Goal: Find contact information: Find contact information

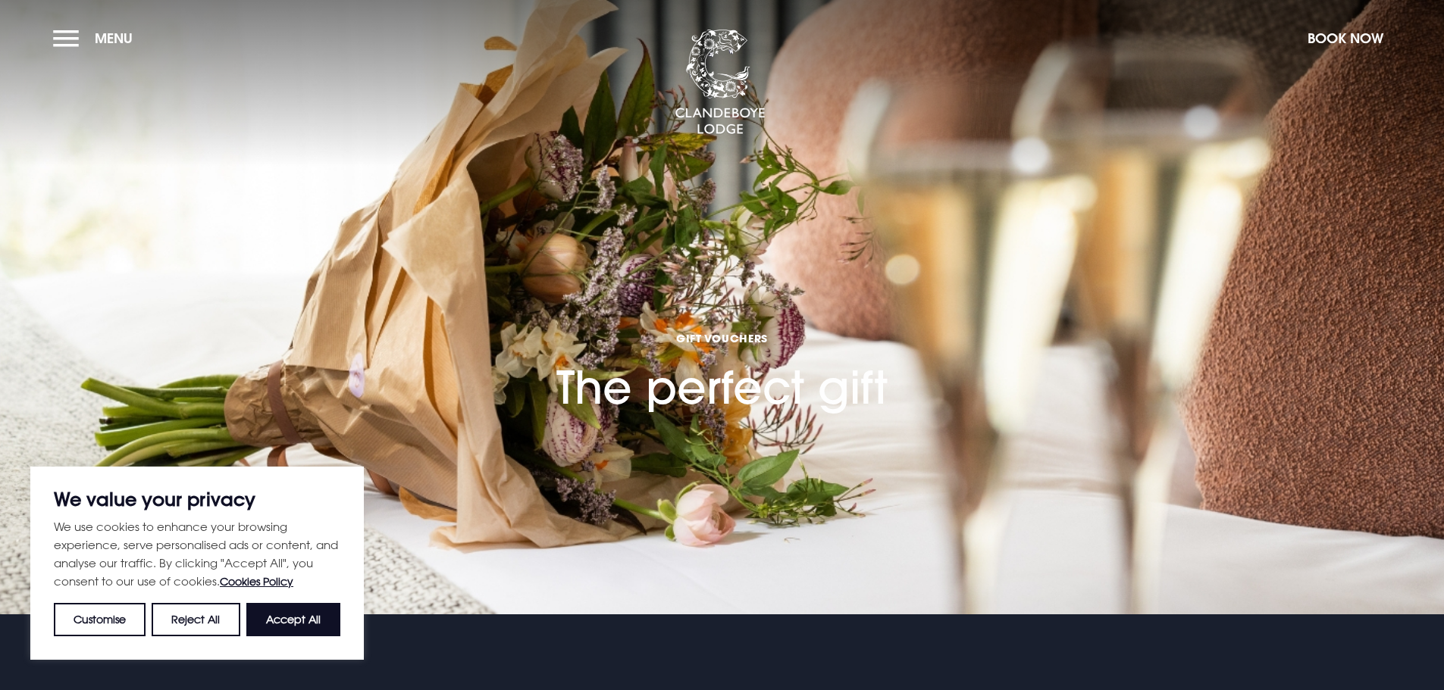
scroll to position [152, 0]
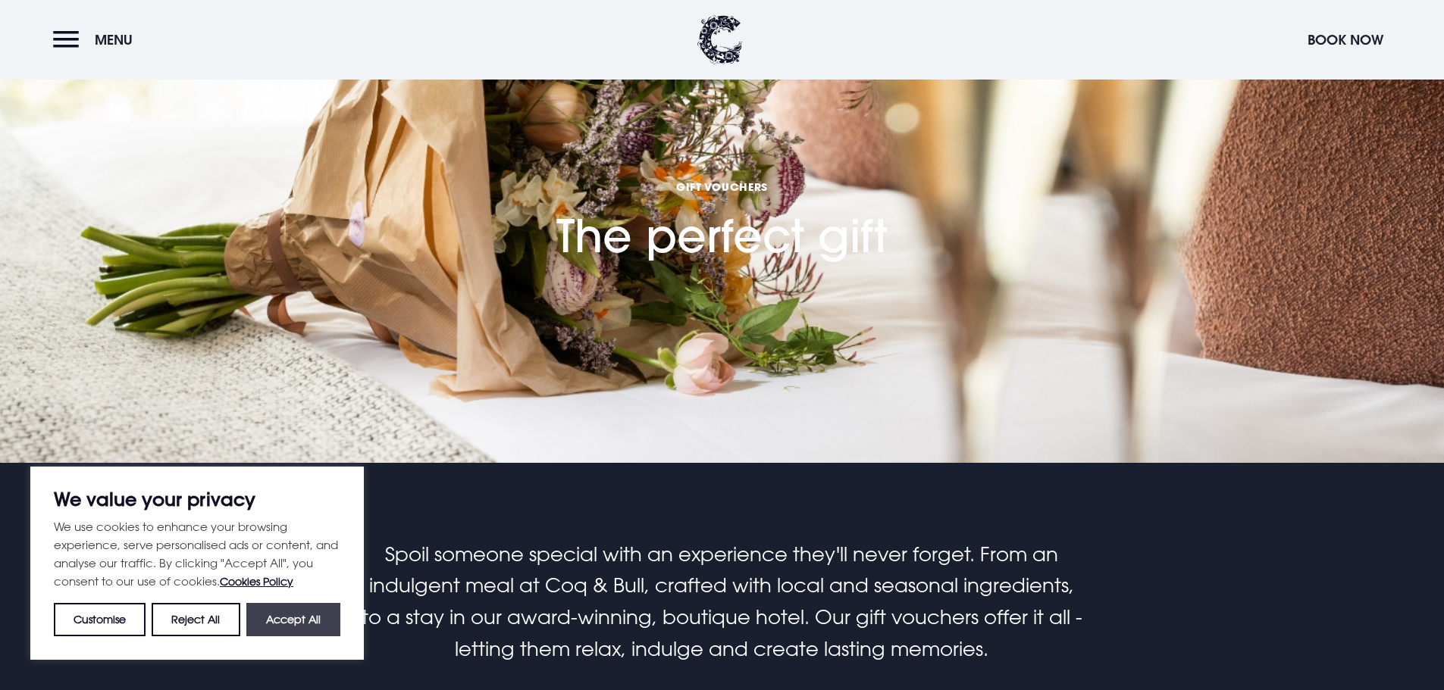
click at [329, 609] on button "Accept All" at bounding box center [293, 619] width 94 height 33
checkbox input "true"
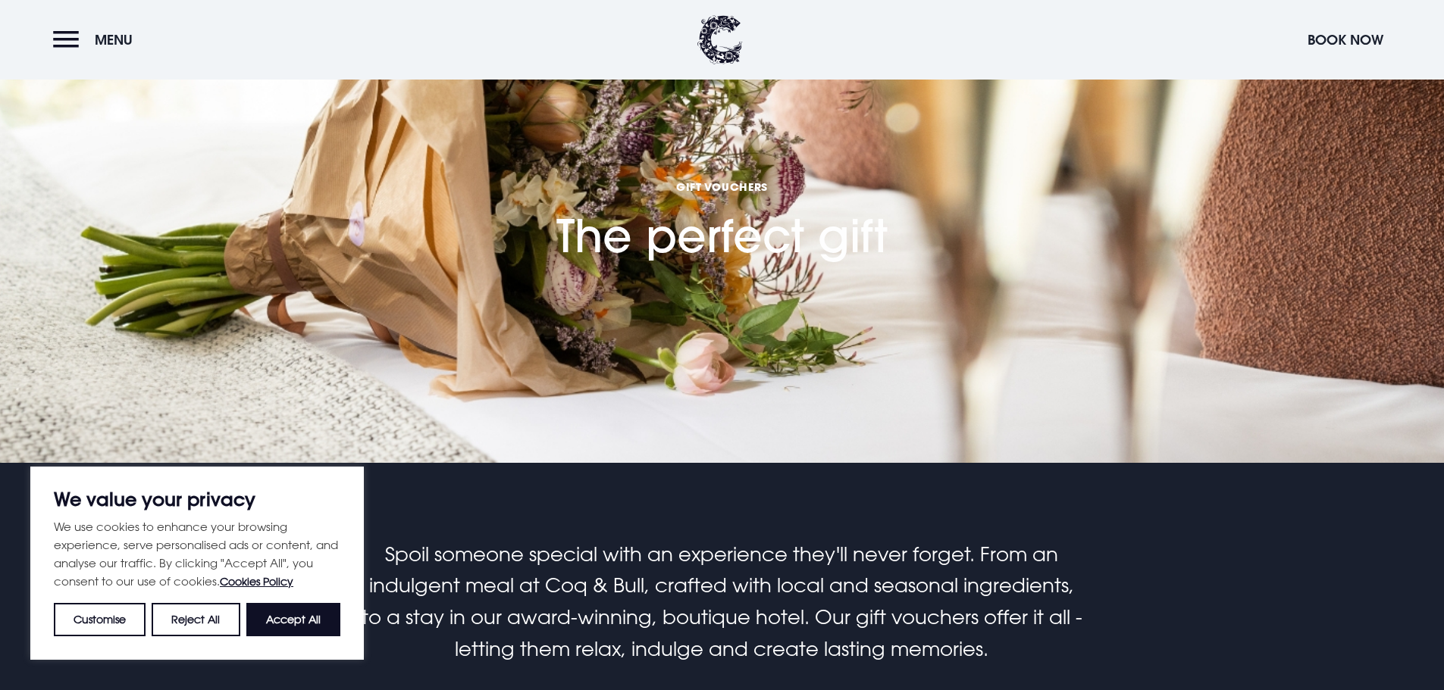
checkbox input "true"
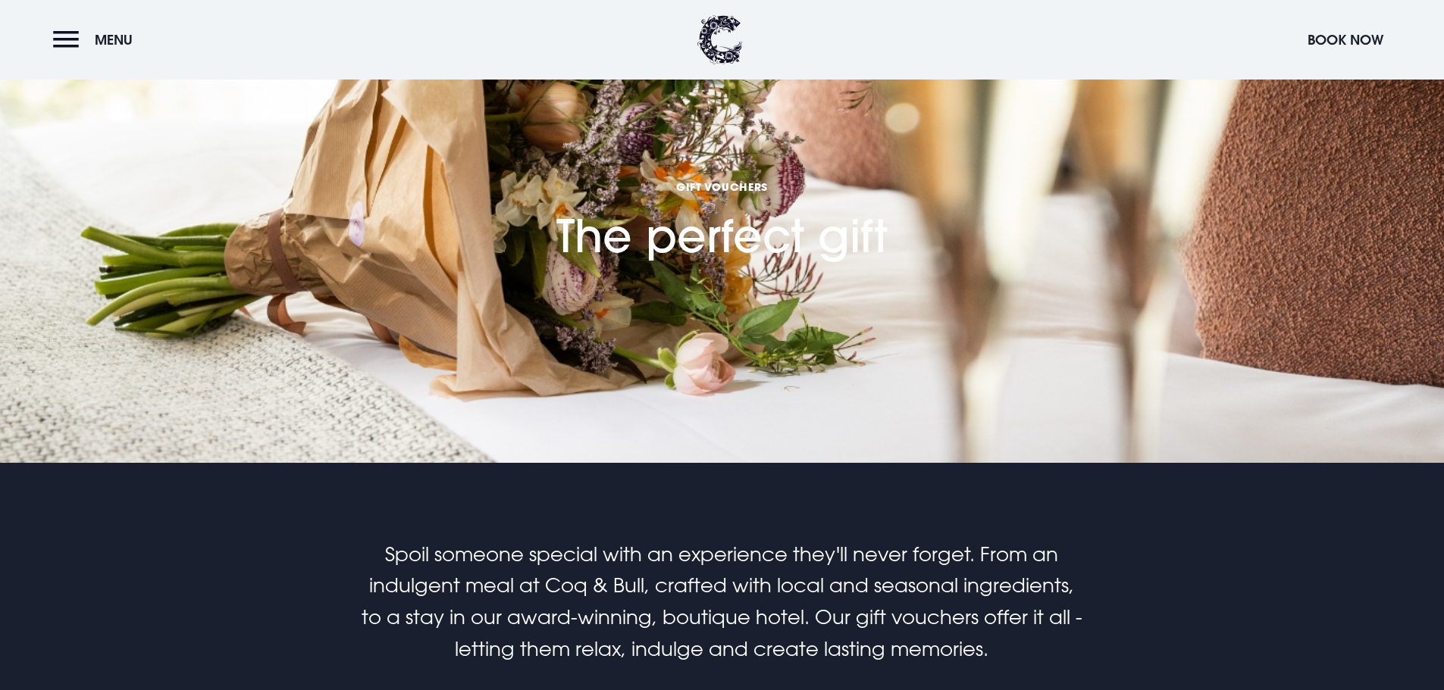
scroll to position [0, 0]
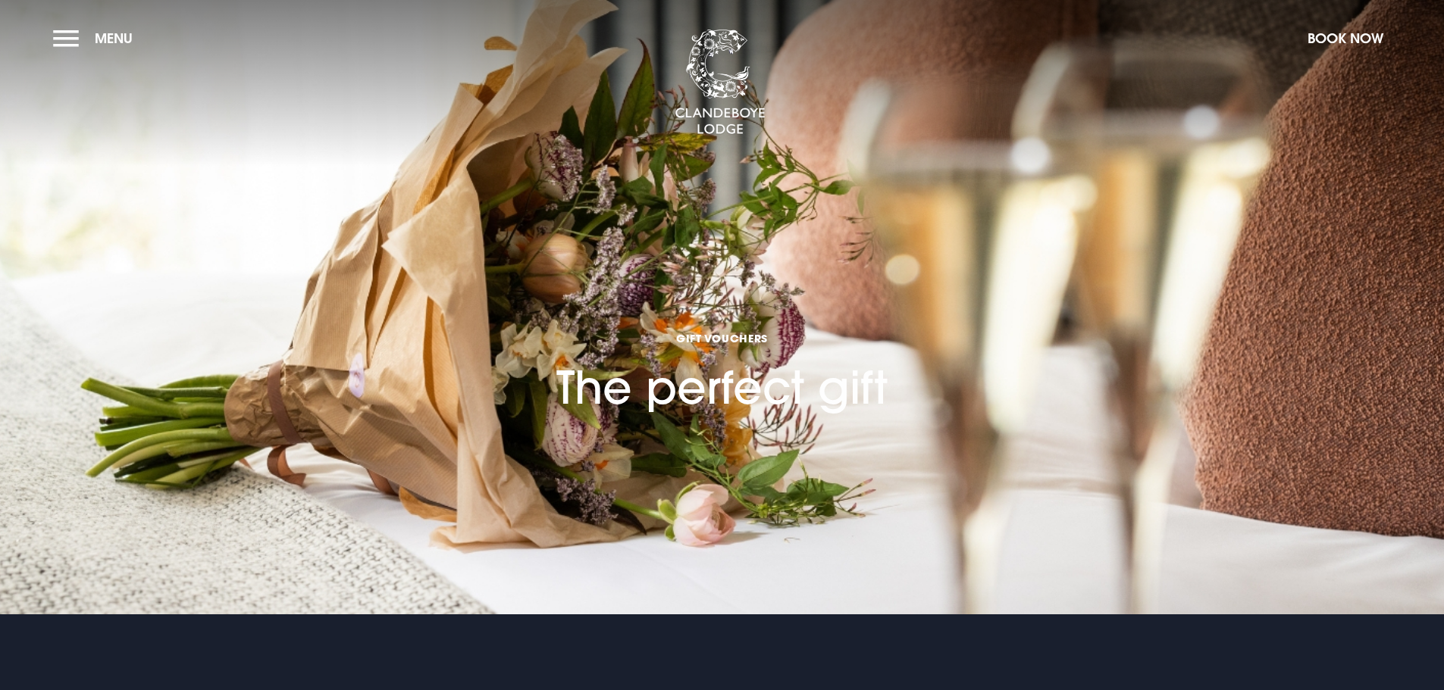
click at [69, 42] on button "Menu" at bounding box center [96, 38] width 87 height 33
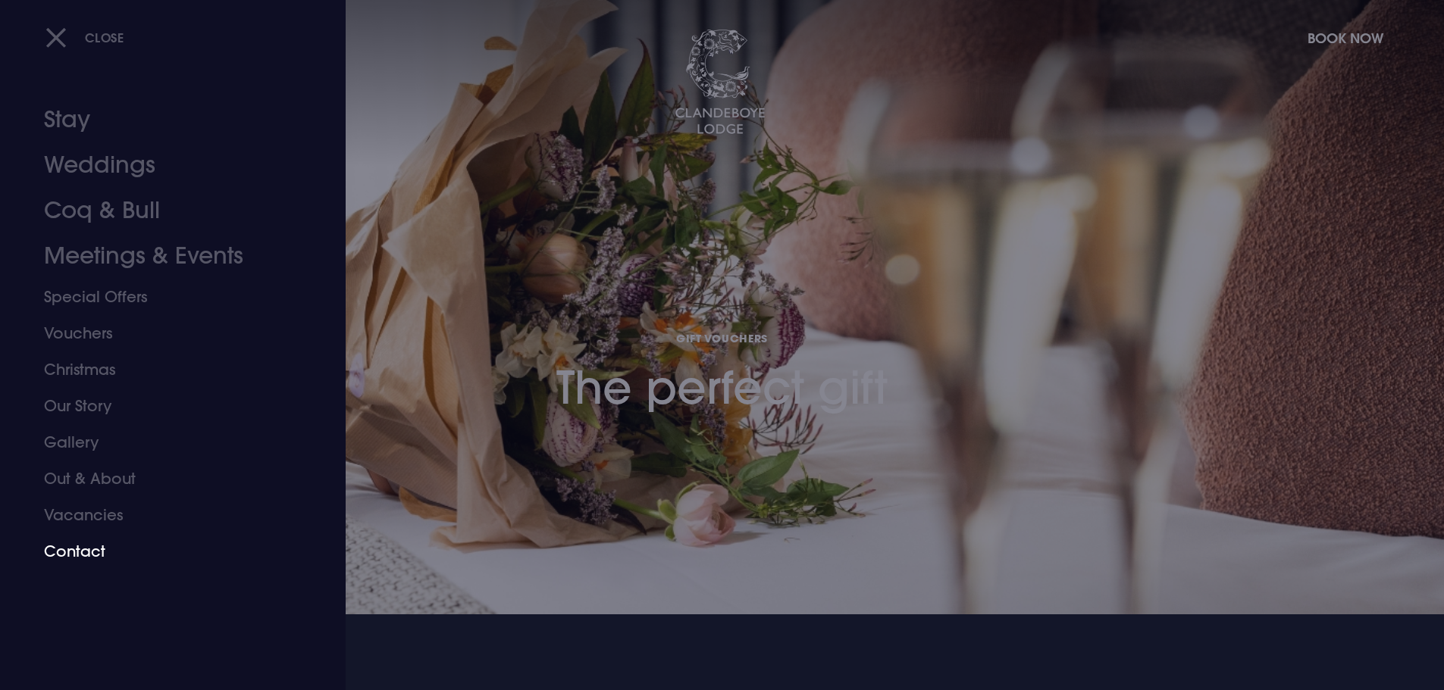
click at [99, 544] on link "Contact" at bounding box center [163, 551] width 239 height 36
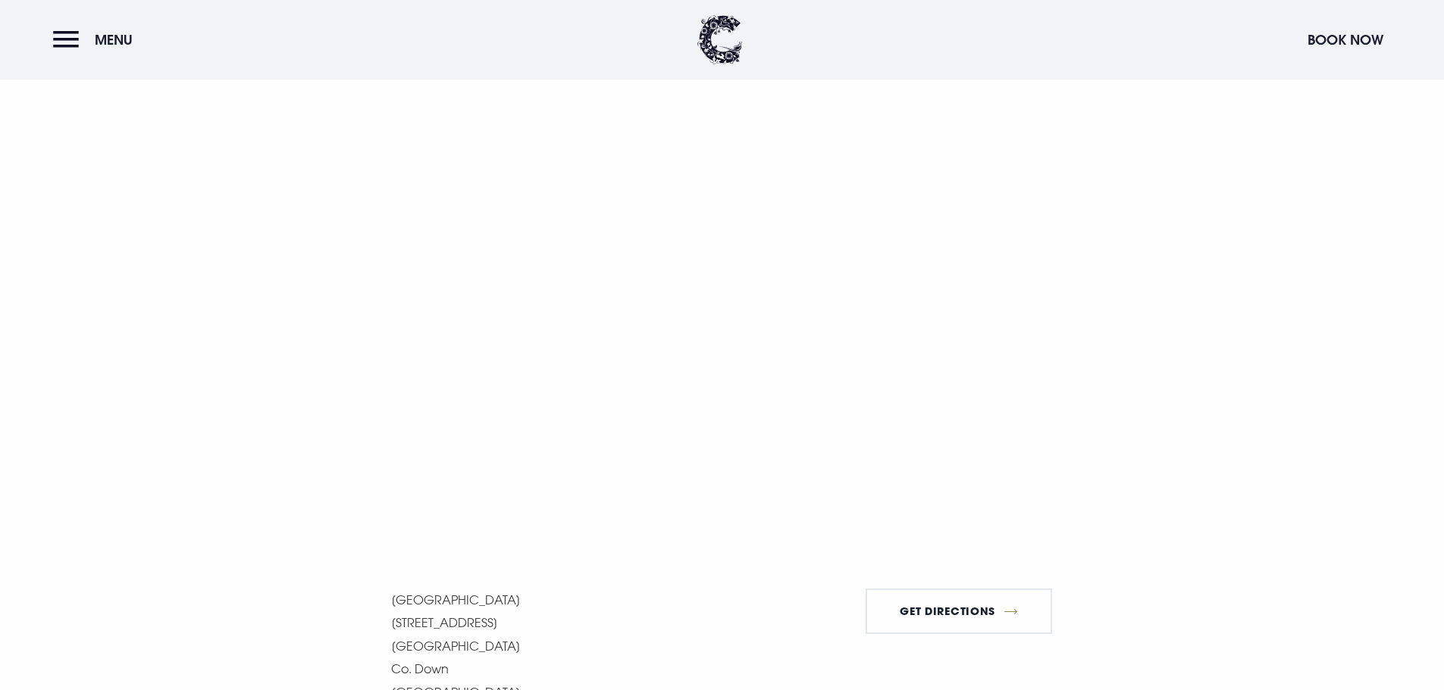
scroll to position [1137, 0]
